Goal: Task Accomplishment & Management: Use online tool/utility

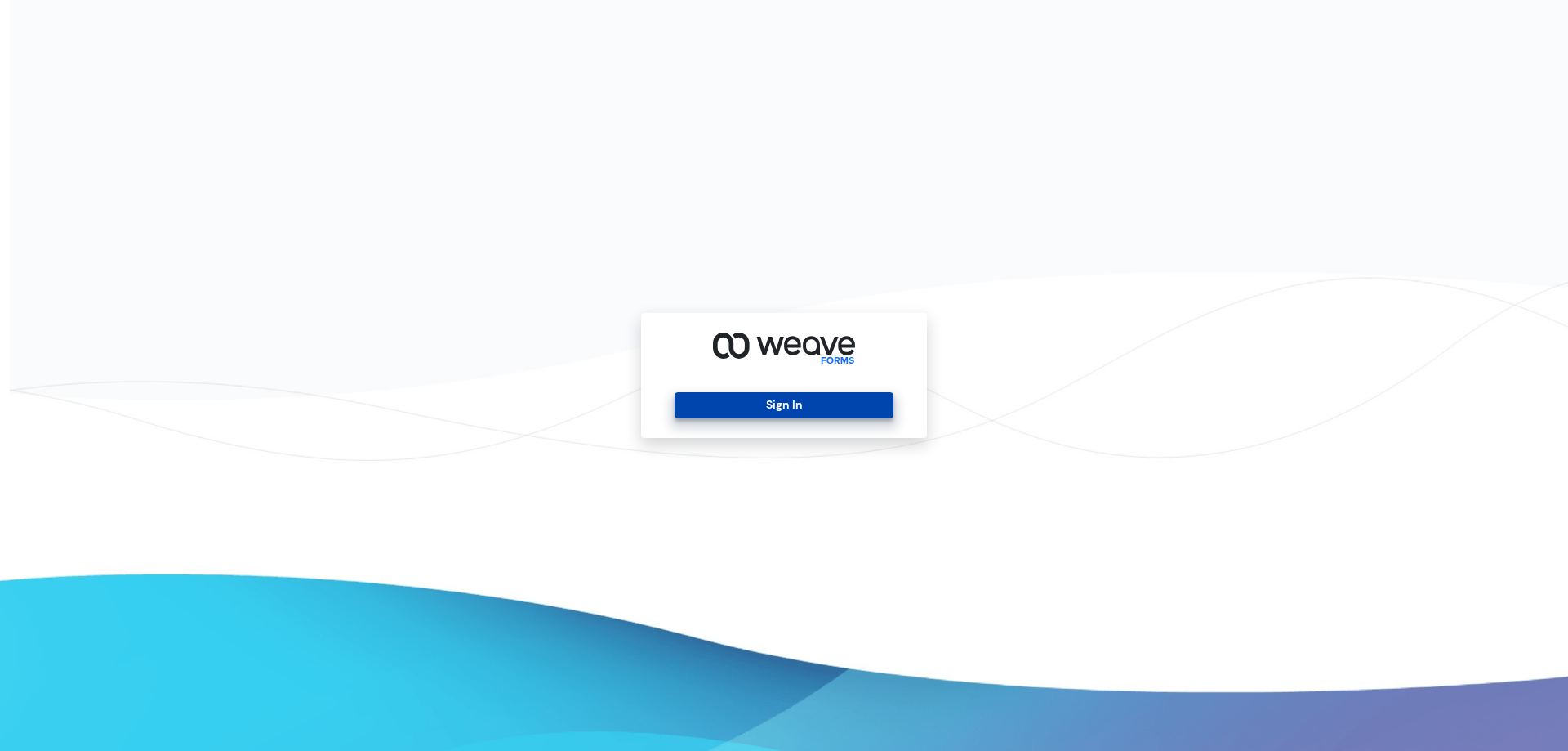
click at [821, 396] on button "Sign In" at bounding box center [783, 405] width 218 height 26
